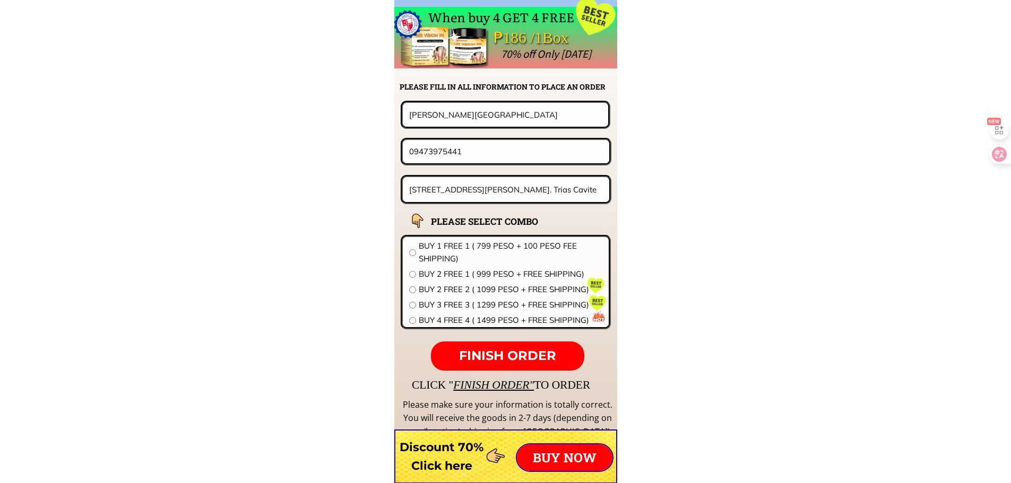
scroll to position [8325, 0]
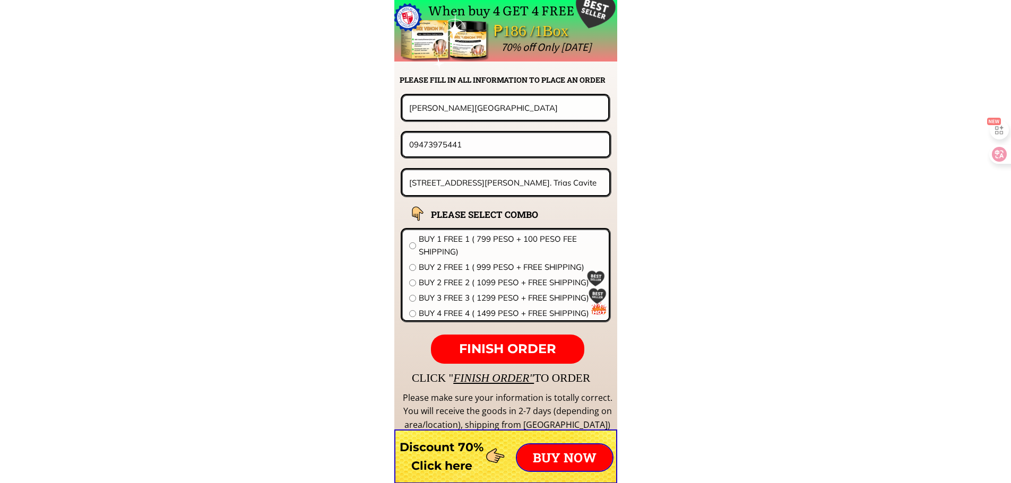
click at [517, 176] on input "[STREET_ADDRESS][PERSON_NAME]. Trias Cavite" at bounding box center [505, 182] width 199 height 25
paste input "[STREET_ADDRESS] ƁRGY SAN [PERSON_NAME] , [PERSON_NAME], ORDER ONE BOD 9NLYLaAA…"
type input "[STREET_ADDRESS] ƁRGY SAN [PERSON_NAME] , [PERSON_NAME], ORDER ONE BOD 9NLYLaAA…"
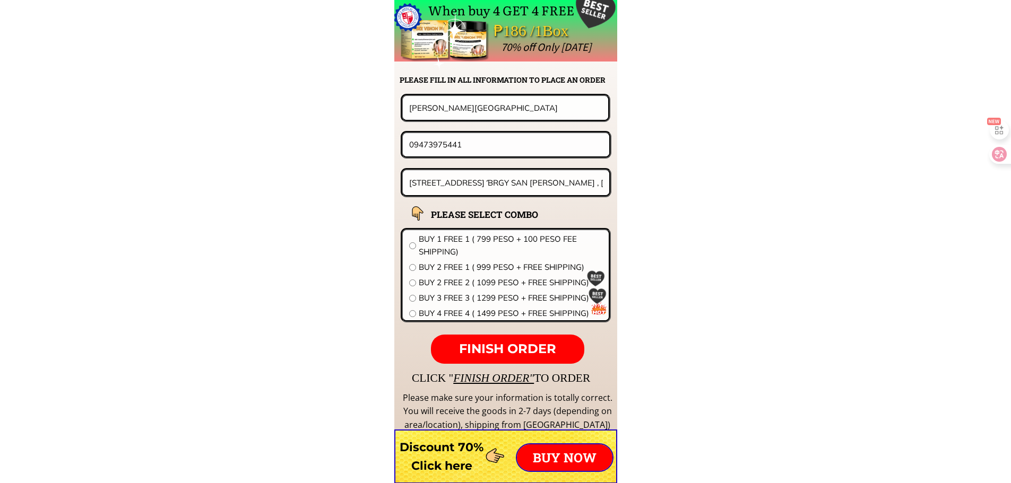
drag, startPoint x: 492, startPoint y: 149, endPoint x: 205, endPoint y: 149, distance: 287.0
paste input "166150734"
type input "09166150734"
drag, startPoint x: 484, startPoint y: 114, endPoint x: 284, endPoint y: 120, distance: 200.1
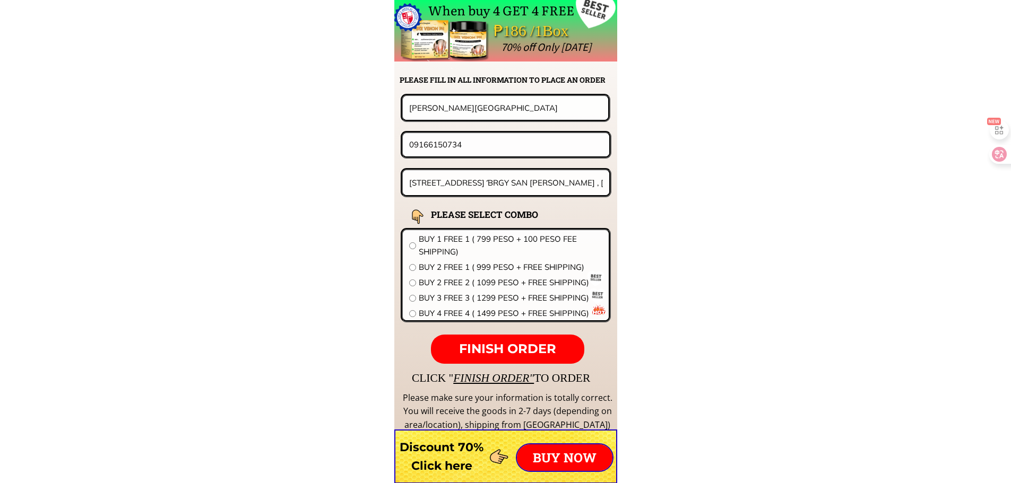
paste input "ASTERIA P. AMO4OSO"
type input "ASTERIA P. AMO4OSO"
click at [456, 235] on span "BUY 1 FREE 1 ( 799 PESO + 100 PESO FEE SHIPPING)" at bounding box center [511, 245] width 184 height 25
radio input "true"
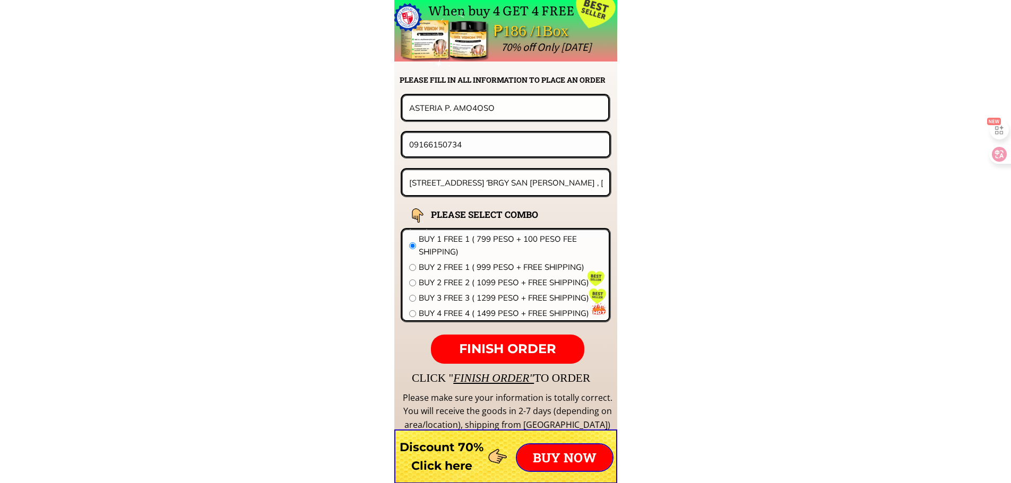
click at [506, 340] on p "FINISH ORDER" at bounding box center [507, 350] width 153 height 30
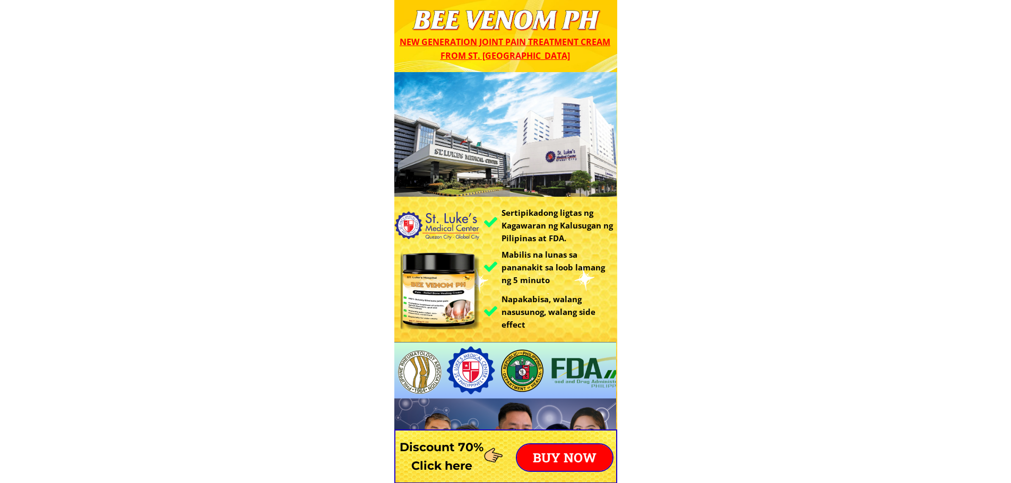
click at [560, 450] on p "BUY NOW" at bounding box center [564, 458] width 95 height 27
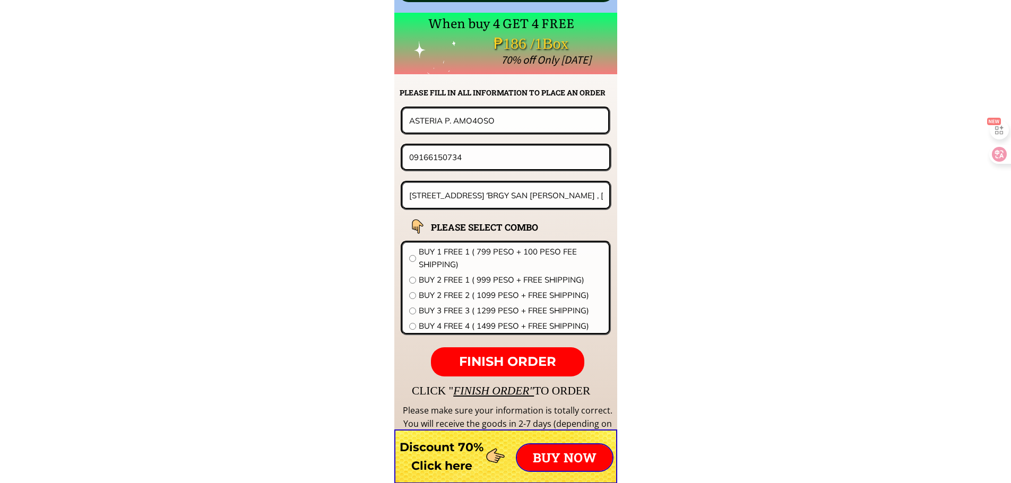
scroll to position [8325, 0]
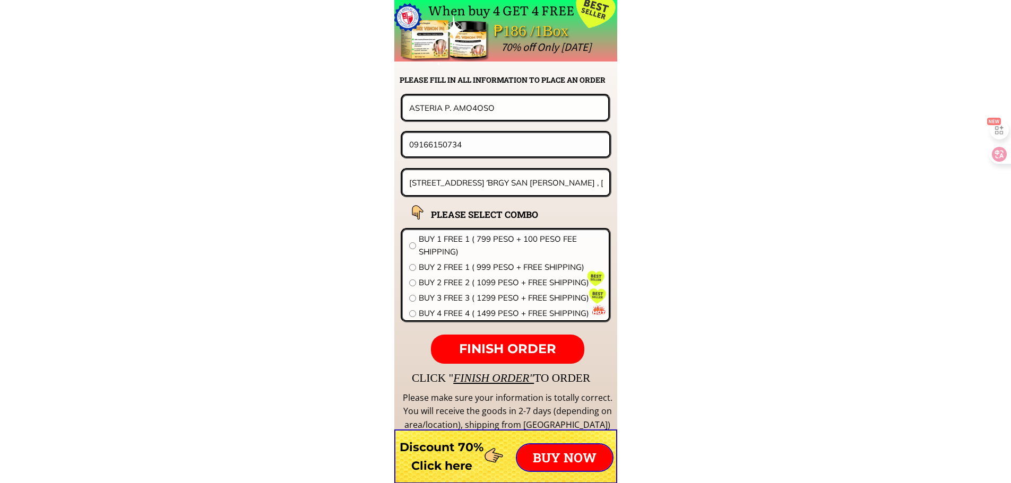
click at [461, 179] on input "208 LAOAG ST. . ƁRGY SAN JUAN , AURORA ISABELA, ORDER ONE BOD 9NLYLaAA, PHIL C9…" at bounding box center [505, 182] width 199 height 25
paste input "Cezar 0ngsaavedrara vill purok 14bago aplayada ao city090512656"
click at [577, 182] on input "Cezar 0ngsaavedrara vill purok 14bago aplayada ao city090512656" at bounding box center [505, 182] width 199 height 25
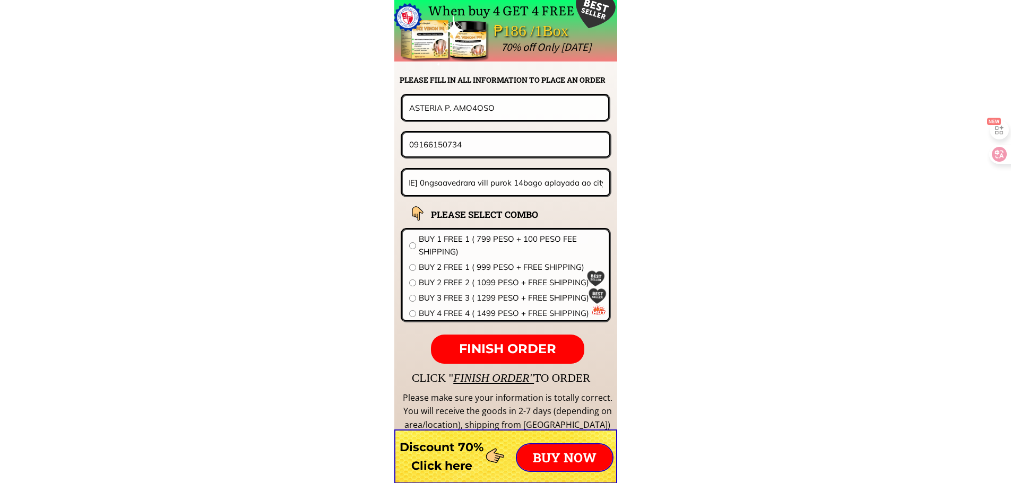
click at [595, 179] on input "Cezar 0ngsaavedrara vill purok 14bago aplayada ao city090512656" at bounding box center [505, 182] width 199 height 25
drag, startPoint x: 606, startPoint y: 184, endPoint x: 589, endPoint y: 184, distance: 17.5
click at [589, 184] on div "Cezar 0ngsaavedrara vill purok 14bago aplayada ao city090512656" at bounding box center [506, 182] width 207 height 25
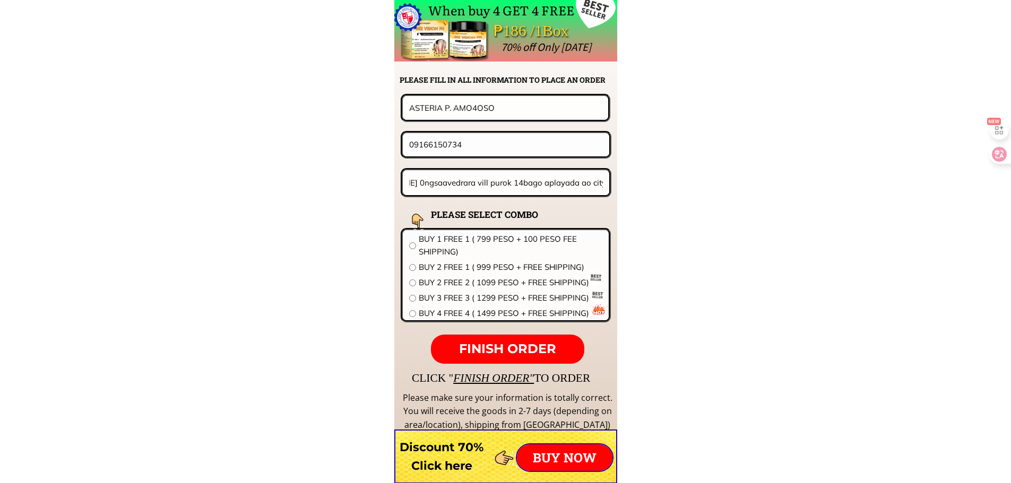
drag, startPoint x: 586, startPoint y: 185, endPoint x: 737, endPoint y: 192, distance: 151.4
click at [590, 180] on input "Cezar 0ngsaavedrara vill purok 14bago aplayada ao city090512656" at bounding box center [505, 182] width 199 height 25
drag, startPoint x: 562, startPoint y: 181, endPoint x: 615, endPoint y: 183, distance: 53.6
click at [615, 183] on div "When buy 4 GET 4 FREE ₱186 /1Box 70% off Only today CLICK " FINISH ORDER" TO OR…" at bounding box center [505, 221] width 223 height 442
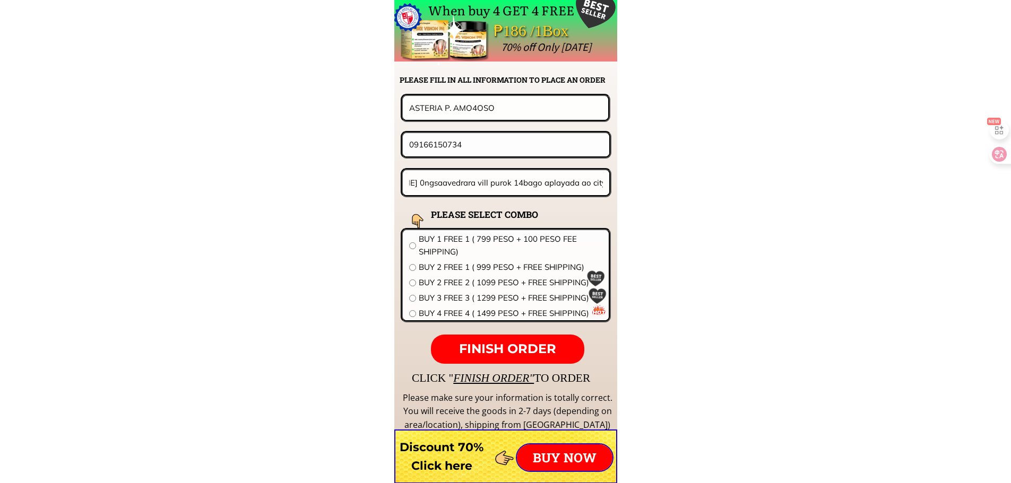
scroll to position [0, 14]
type input "Cezar 0ngsaavedrara vill purok 14bago aplayada ao city"
drag, startPoint x: 517, startPoint y: 143, endPoint x: 275, endPoint y: 153, distance: 241.6
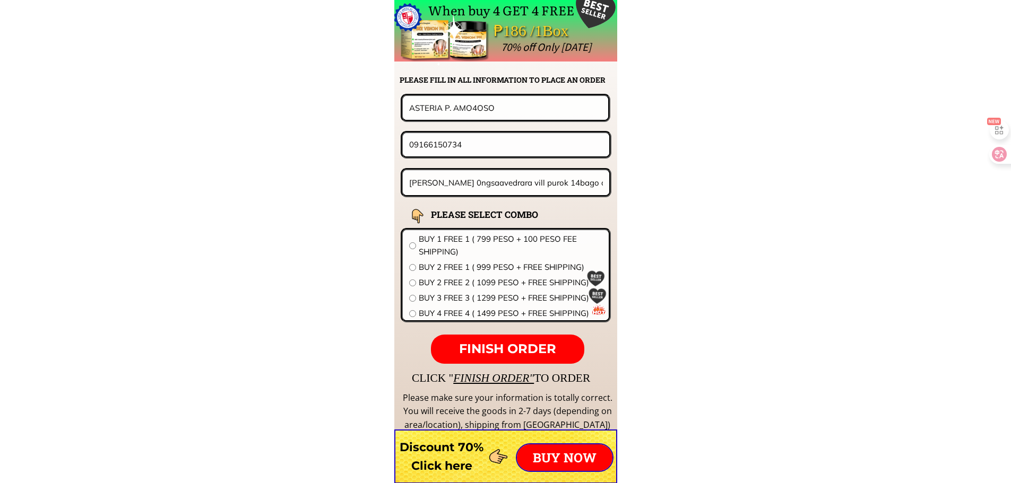
paste input "0512656"
type input "090512656"
click at [457, 187] on input "Cezar 0ngsaavedrara vill purok 14bago aplayada ao city" at bounding box center [505, 182] width 199 height 25
drag, startPoint x: 432, startPoint y: 182, endPoint x: 378, endPoint y: 180, distance: 54.7
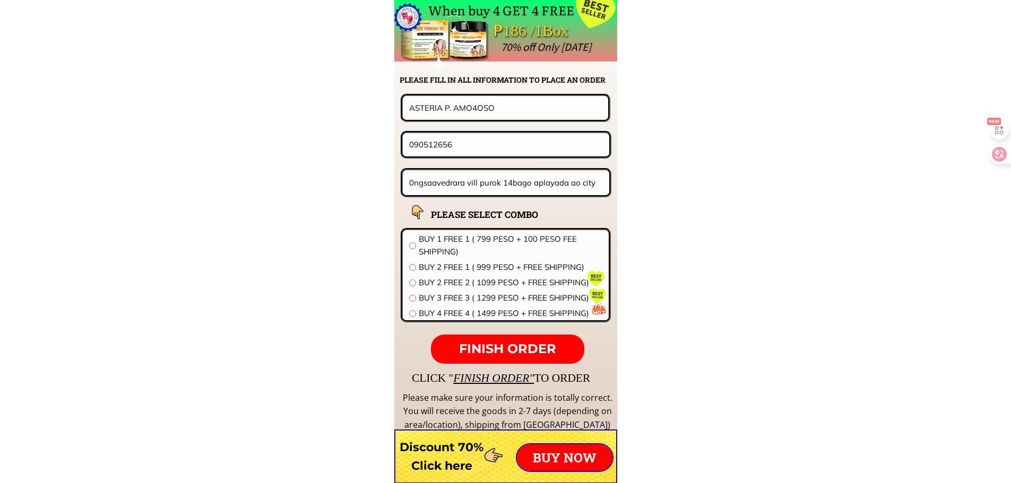
type input "0ngsaavedrara vill purok 14bago aplayada ao city"
drag, startPoint x: 443, startPoint y: 107, endPoint x: 292, endPoint y: 107, distance: 150.7
paste input "Cezar"
type input "Cezar"
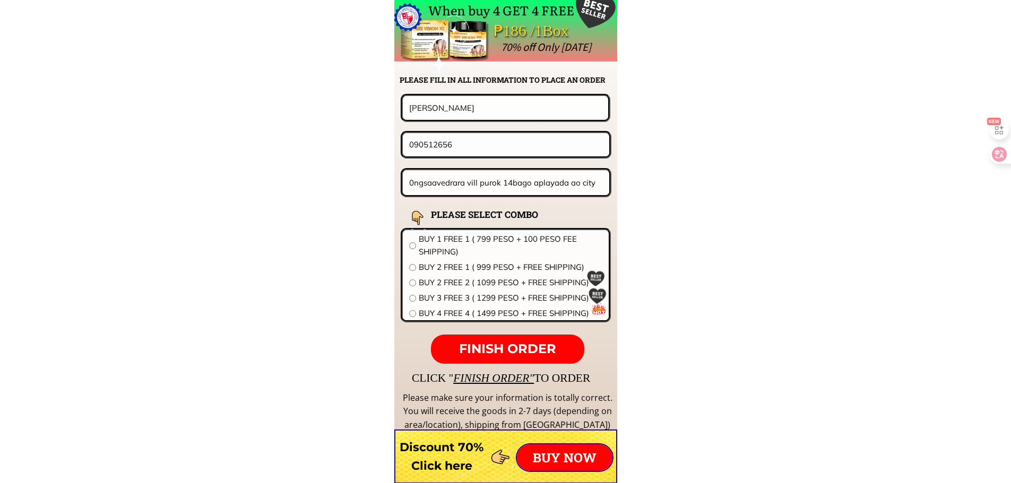
paste input "02"
type input "09051265602"
drag, startPoint x: 424, startPoint y: 181, endPoint x: 366, endPoint y: 179, distance: 57.9
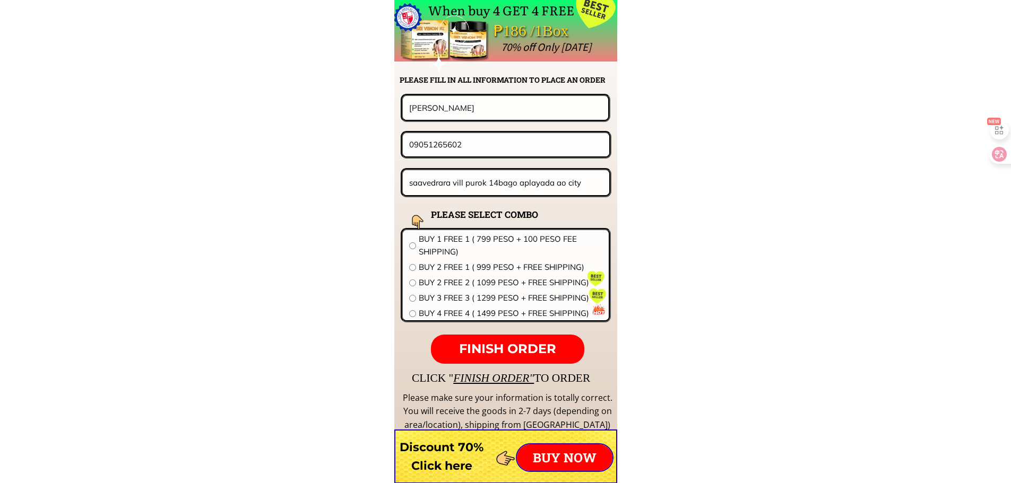
type input "saavedrara vill purok 14bago aplayada ao city"
click at [479, 108] on input "Cezar" at bounding box center [505, 107] width 198 height 23
paste input "0ng"
type input "[PERSON_NAME] 0ng"
click at [440, 283] on span "BUY 2 FREE 2 ( 1099 PESO + FREE SHIPPING)" at bounding box center [511, 282] width 184 height 13
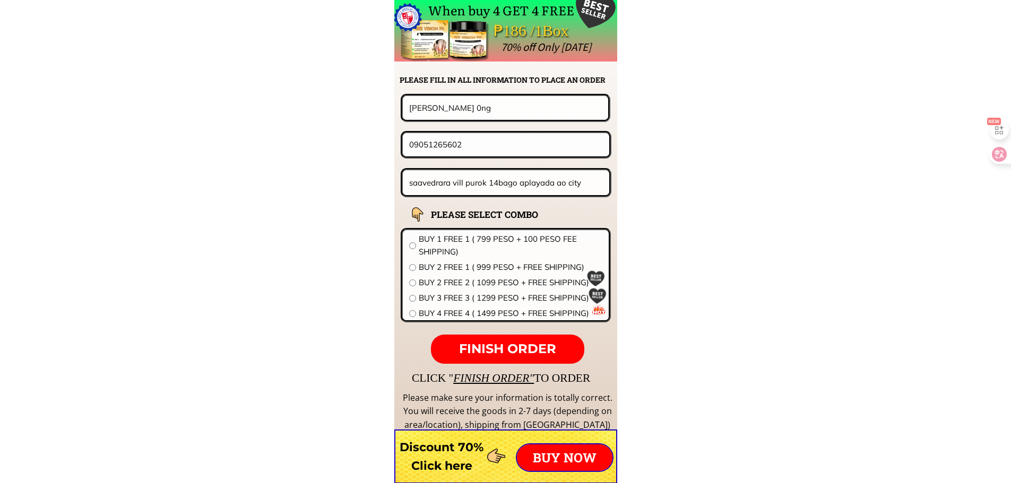
radio input "true"
click at [465, 341] on p "FINISH ORDER" at bounding box center [507, 350] width 153 height 30
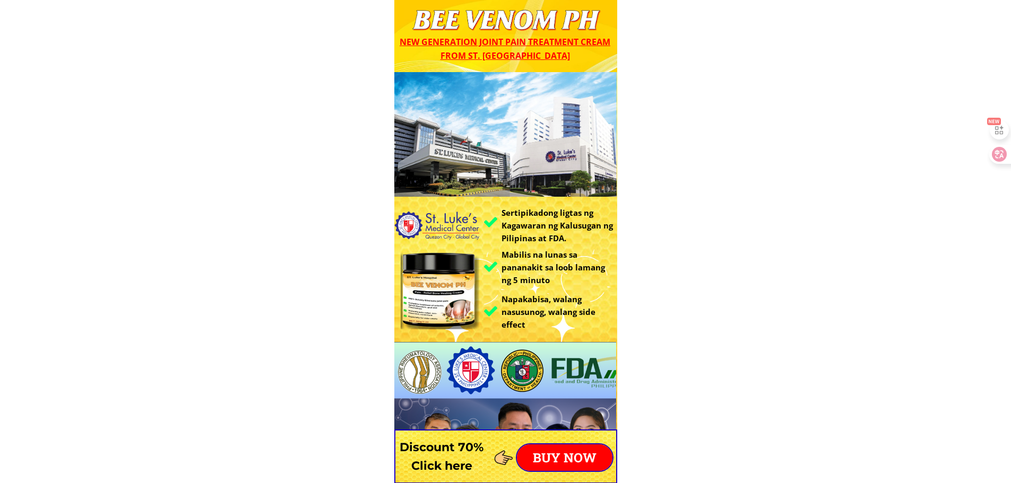
click at [575, 458] on p "BUY NOW" at bounding box center [564, 458] width 95 height 27
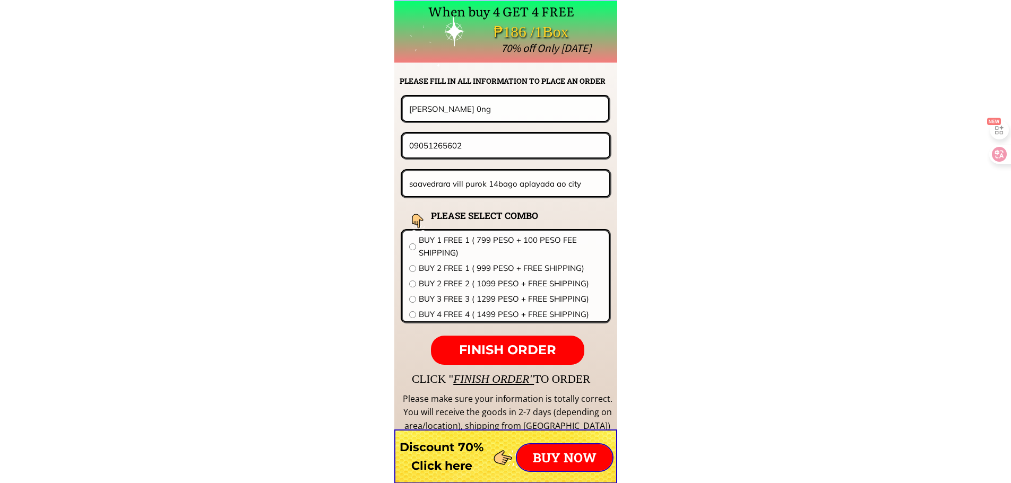
scroll to position [8325, 0]
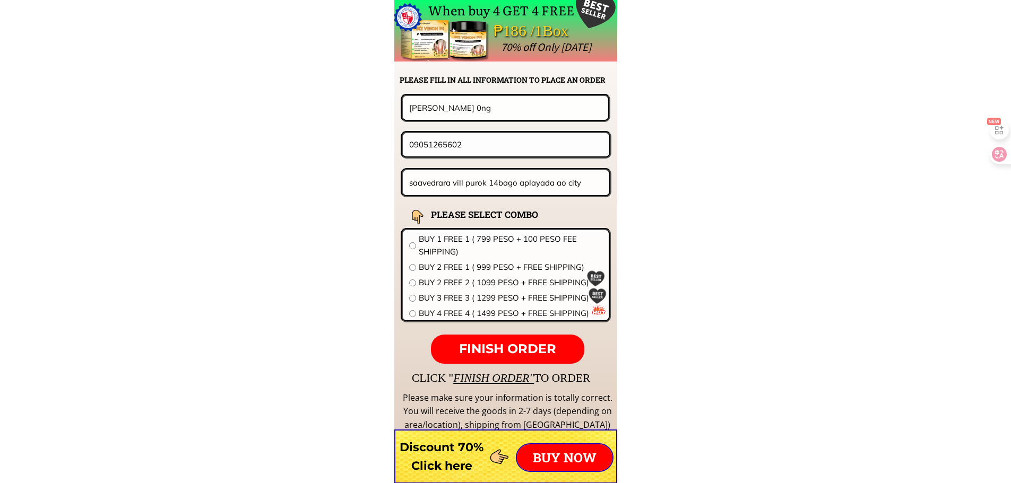
drag, startPoint x: 473, startPoint y: 149, endPoint x: 255, endPoint y: 151, distance: 218.1
paste input "383135405"
type input "09383135405"
drag, startPoint x: 418, startPoint y: 108, endPoint x: 325, endPoint y: 114, distance: 92.5
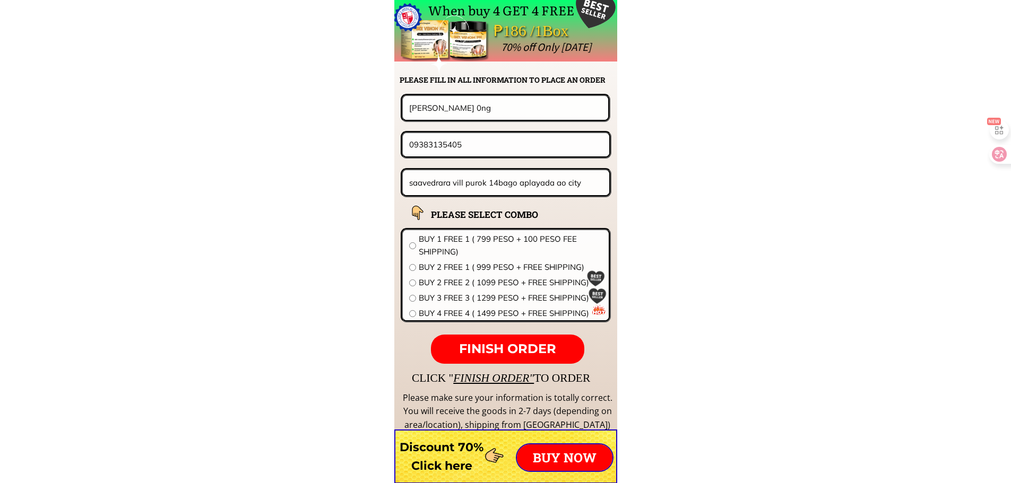
paste input "onsolation [PERSON_NAME]"
type input "Consolation [PERSON_NAME]"
click at [505, 186] on input "saavedrara vill purok 14bago aplayada ao city" at bounding box center [505, 182] width 199 height 25
paste input "Buenlag [GEOGRAPHIC_DATA] [GEOGRAPHIC_DATA] [GEOGRAPHIC_DATA]"
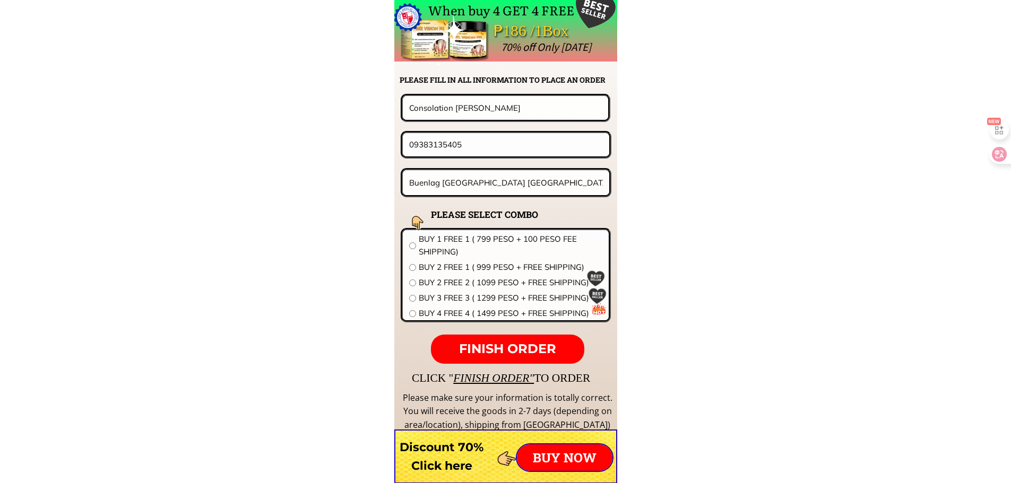
type input "Buenlag [GEOGRAPHIC_DATA] [GEOGRAPHIC_DATA] [GEOGRAPHIC_DATA]"
click at [482, 268] on span "BUY 2 FREE 1 ( 999 PESO + FREE SHIPPING)" at bounding box center [511, 267] width 184 height 13
radio input "true"
click at [531, 346] on span "FINISH ORDER" at bounding box center [507, 348] width 97 height 15
